Goal: Transaction & Acquisition: Purchase product/service

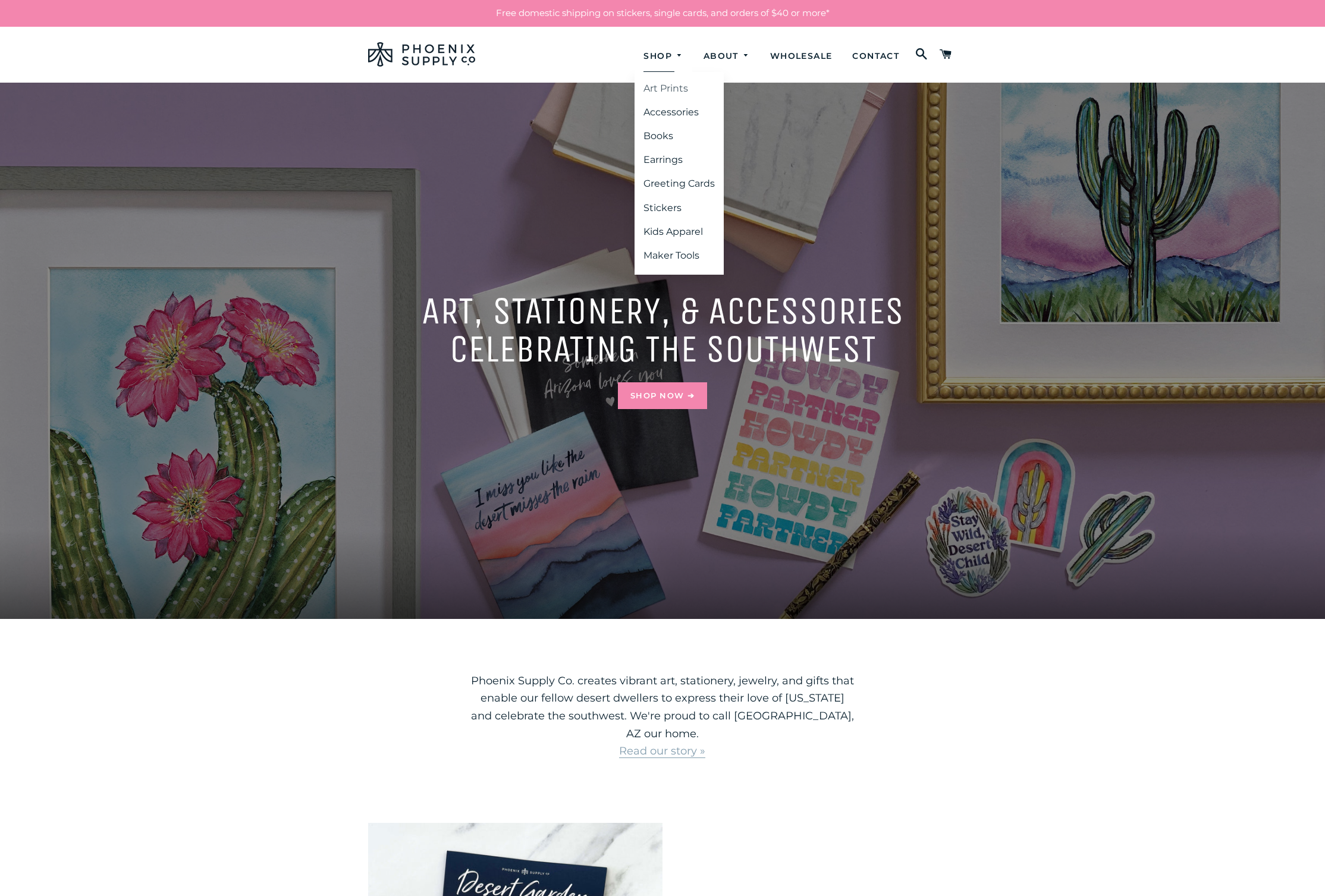
click at [678, 91] on link "Art Prints" at bounding box center [679, 89] width 89 height 21
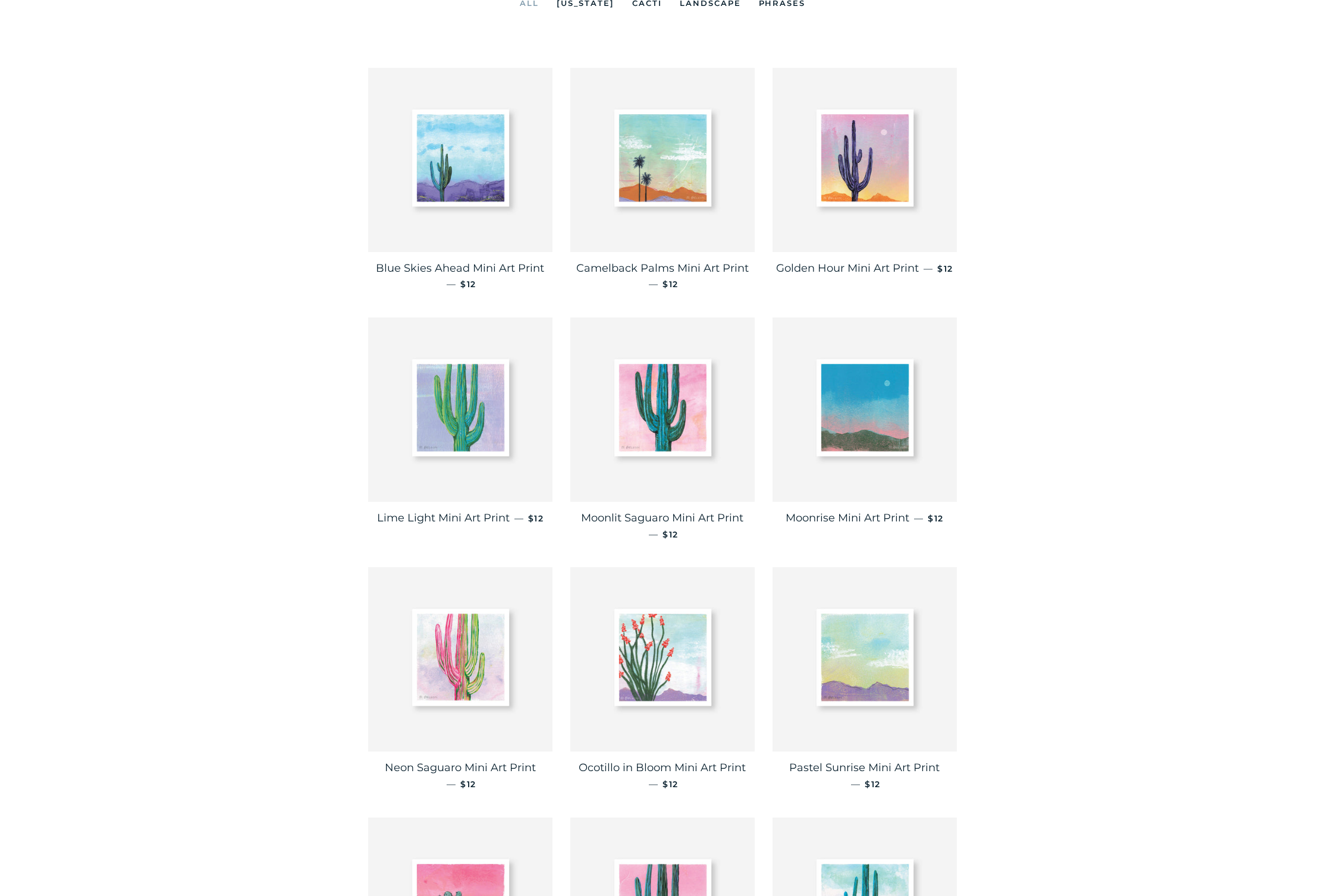
scroll to position [74, 0]
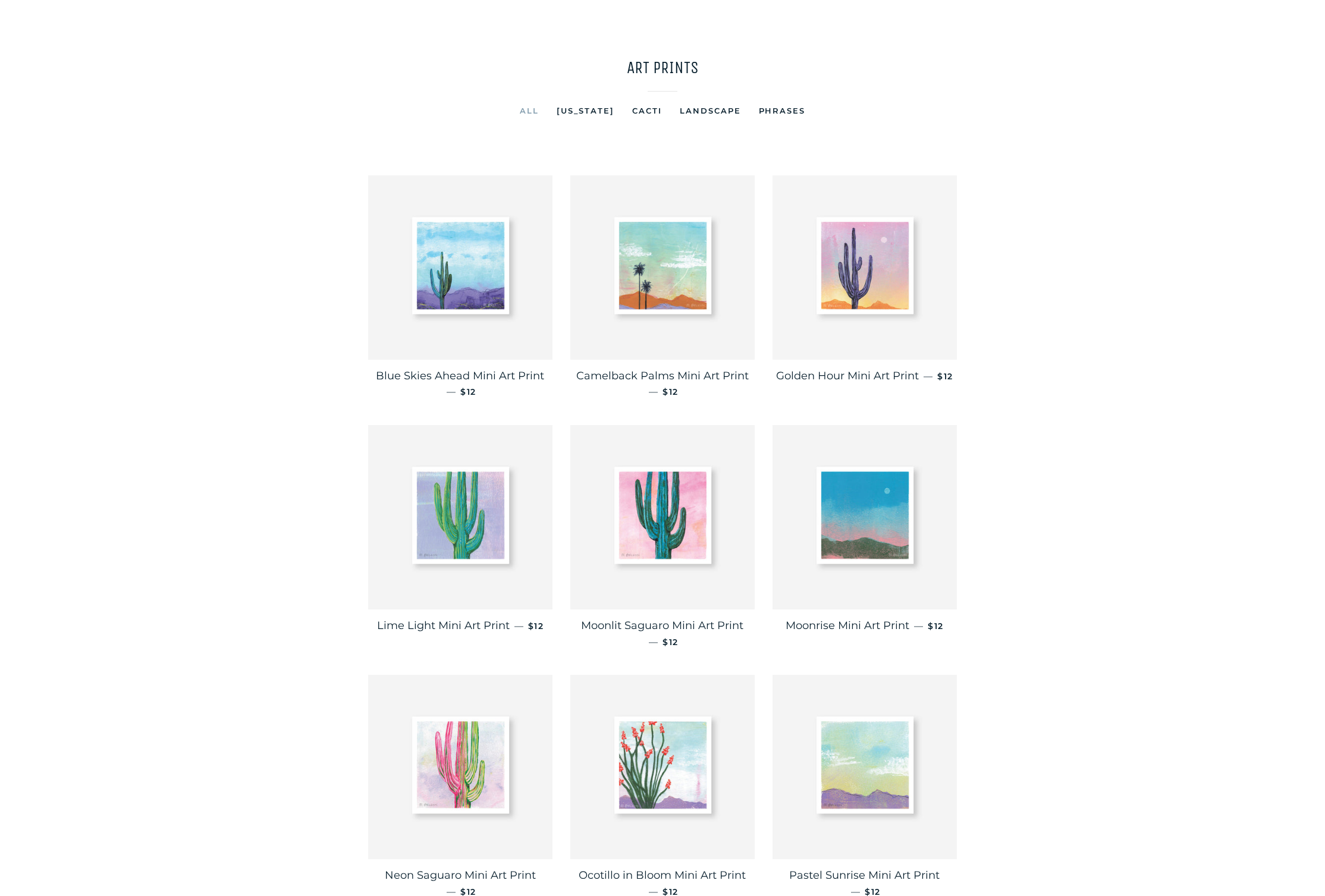
click at [874, 306] on img at bounding box center [864, 267] width 184 height 184
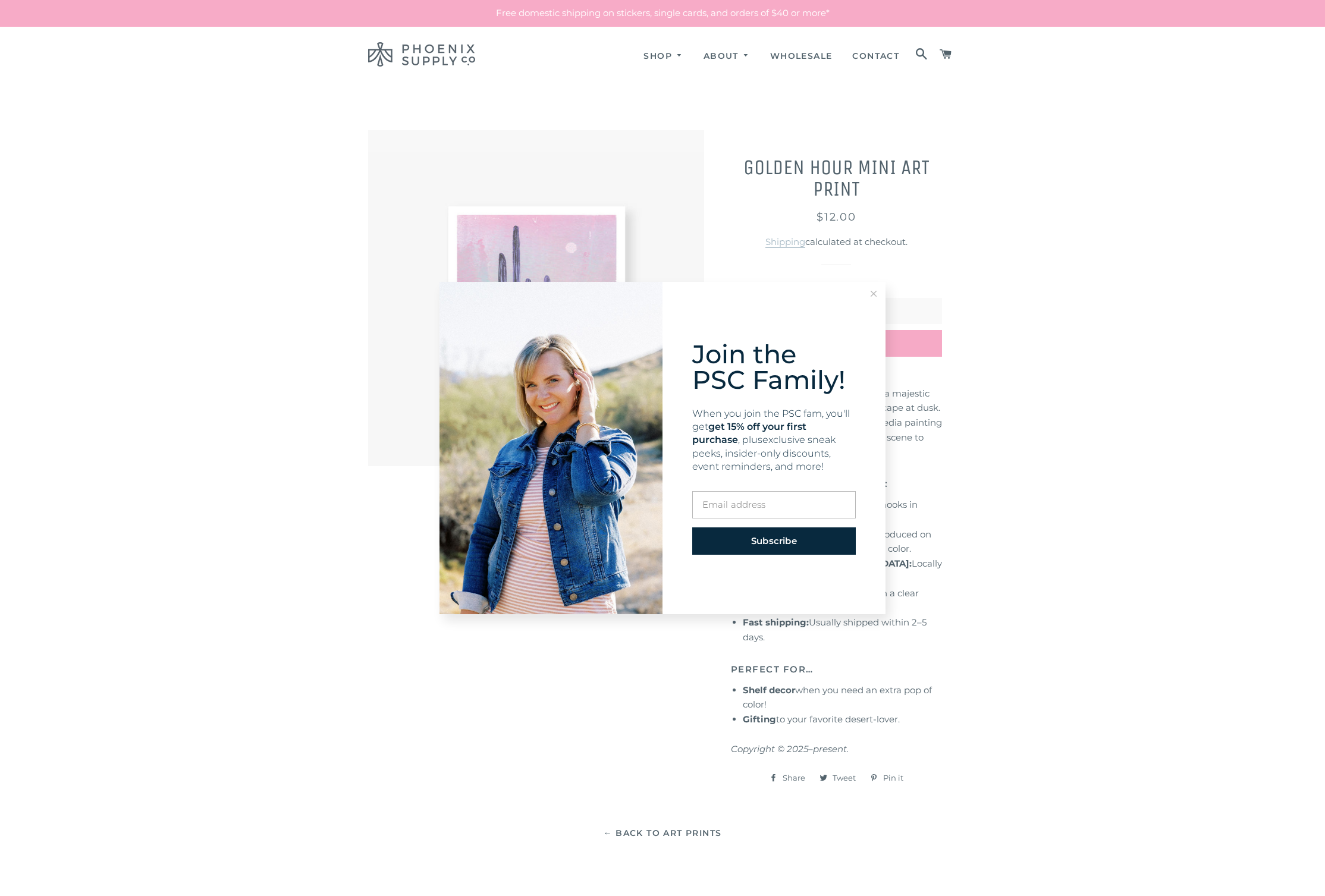
click at [870, 292] on button at bounding box center [873, 294] width 24 height 24
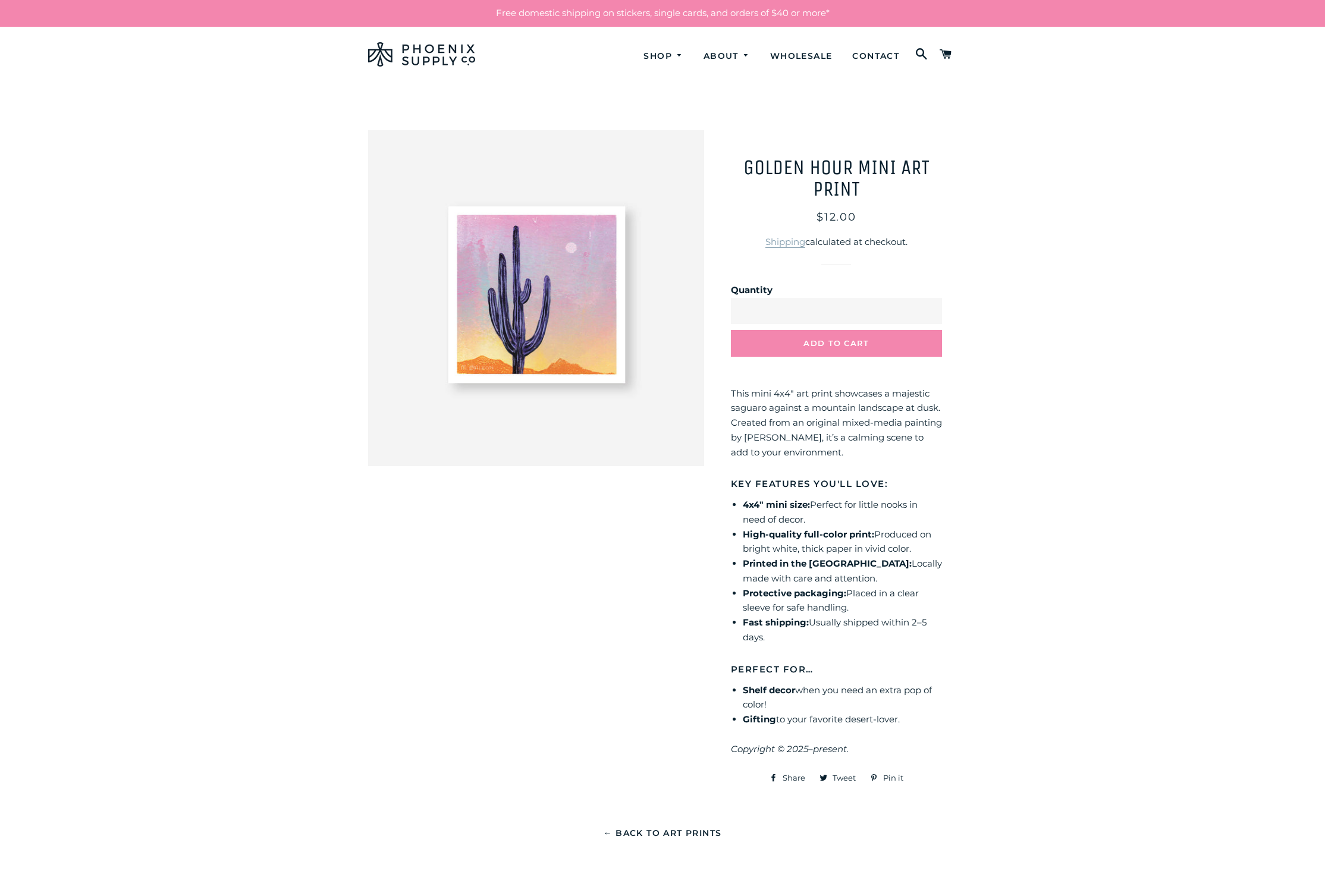
click at [928, 307] on input "*" at bounding box center [836, 311] width 211 height 26
click at [929, 305] on input "*" at bounding box center [836, 311] width 211 height 26
click at [931, 314] on input "*" at bounding box center [836, 311] width 211 height 26
type input "*"
click at [931, 313] on input "*" at bounding box center [836, 311] width 211 height 26
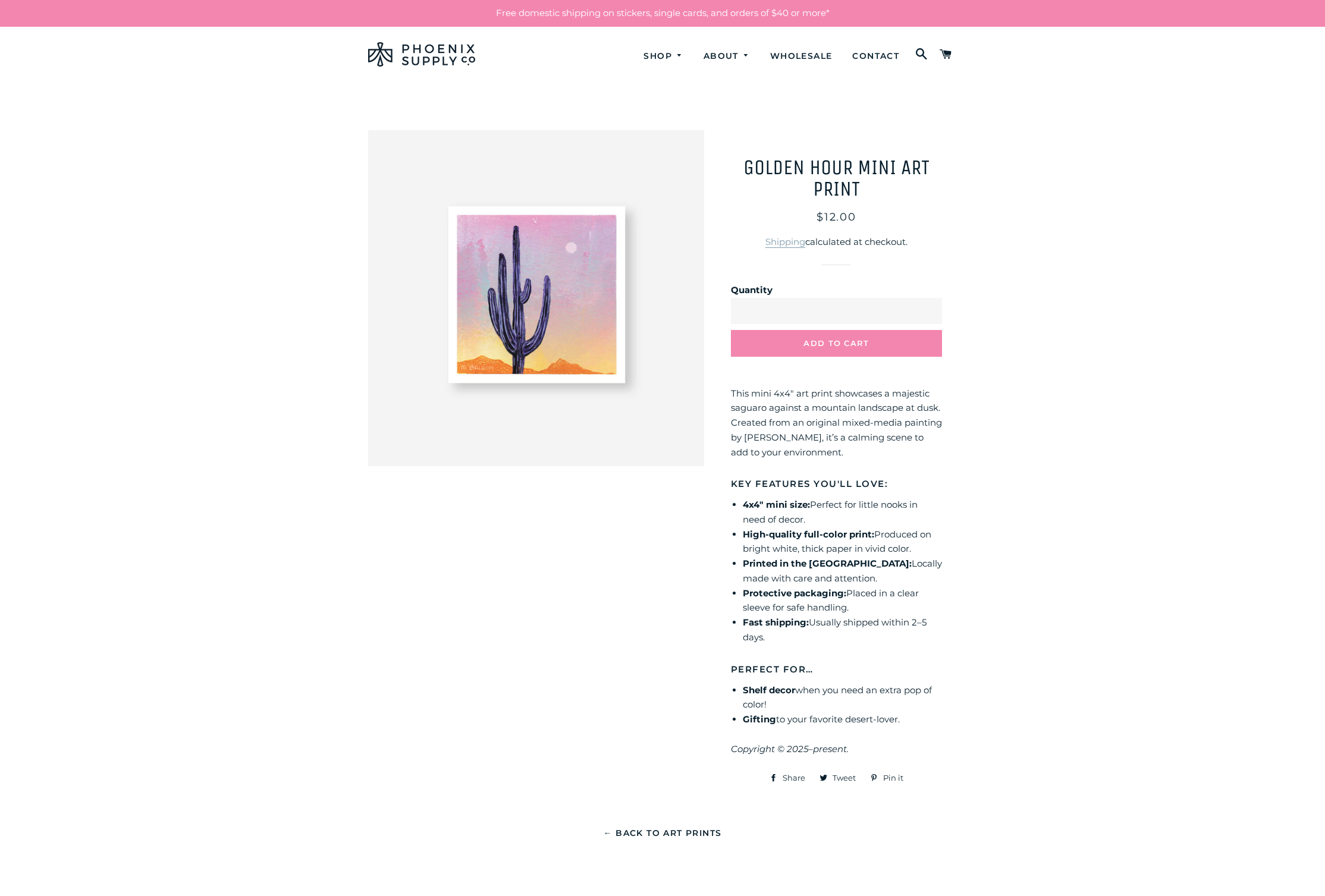
click at [1057, 322] on main "**********" at bounding box center [662, 474] width 1325 height 782
